Goal: Task Accomplishment & Management: Use online tool/utility

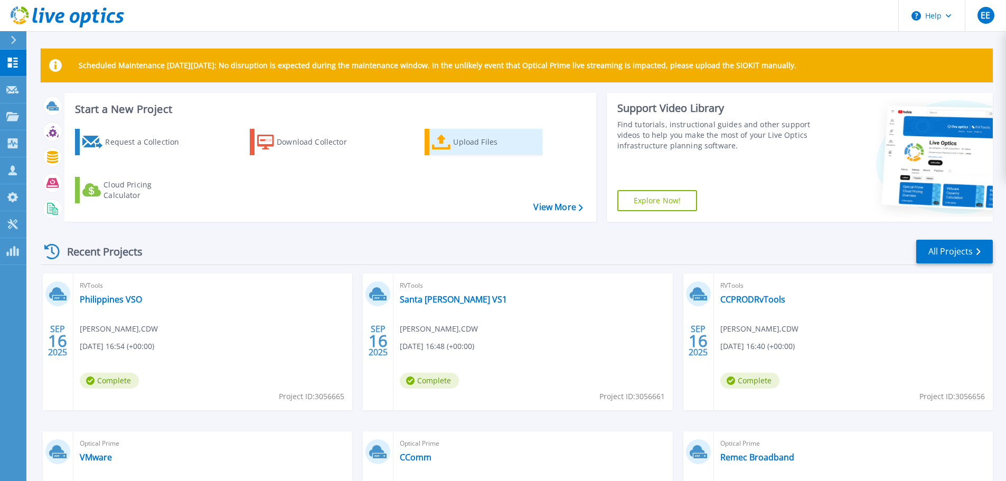
click at [463, 145] on div "Upload Files" at bounding box center [495, 141] width 84 height 21
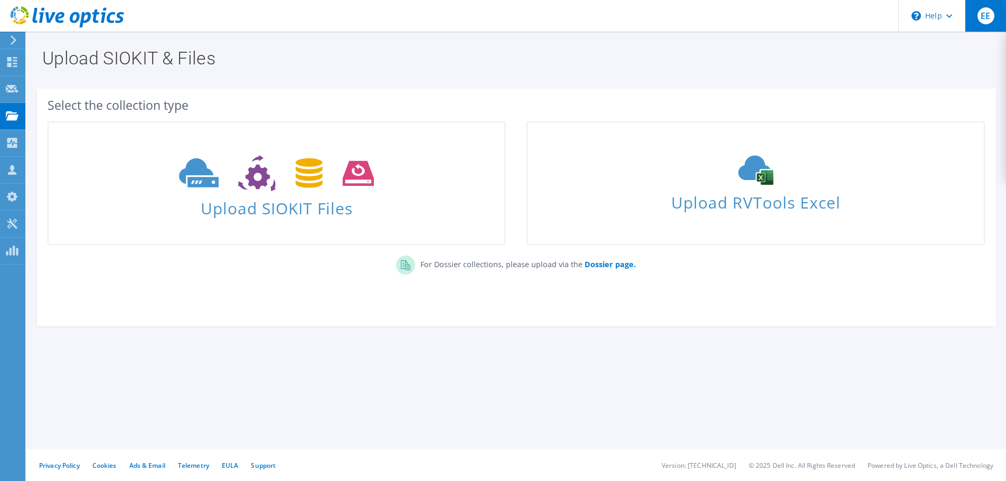
click at [984, 22] on span "EE" at bounding box center [985, 15] width 17 height 17
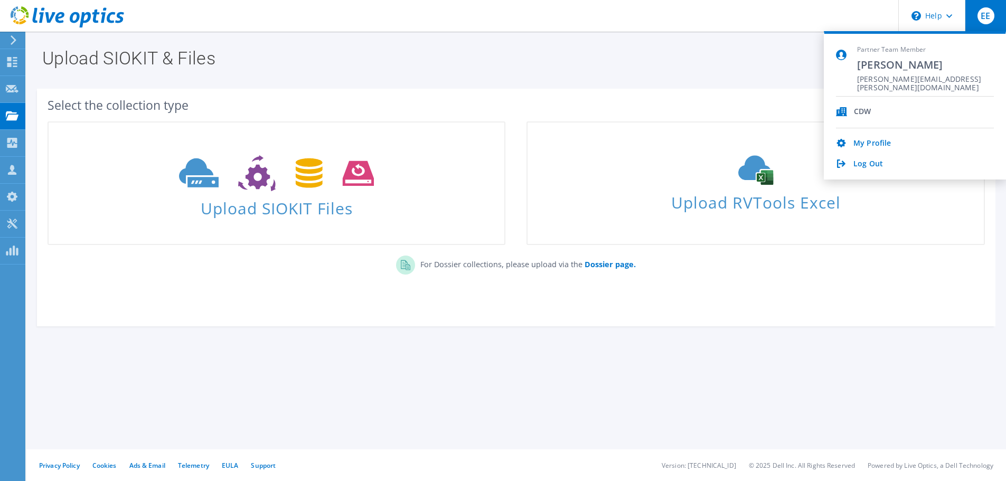
click at [883, 164] on div "Log Out" at bounding box center [915, 164] width 158 height 10
click at [867, 165] on link "Log Out" at bounding box center [868, 164] width 30 height 10
